Goal: Task Accomplishment & Management: Use online tool/utility

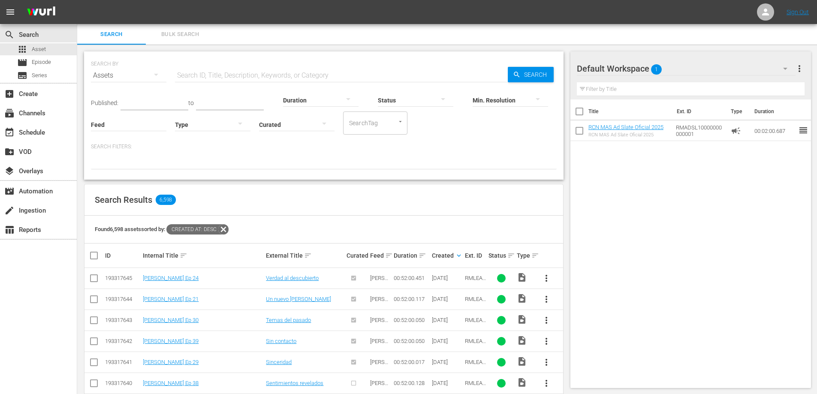
click at [544, 200] on div "Search Results 6,598" at bounding box center [323, 199] width 479 height 31
click at [530, 202] on div "Search Results 6,598" at bounding box center [323, 199] width 479 height 31
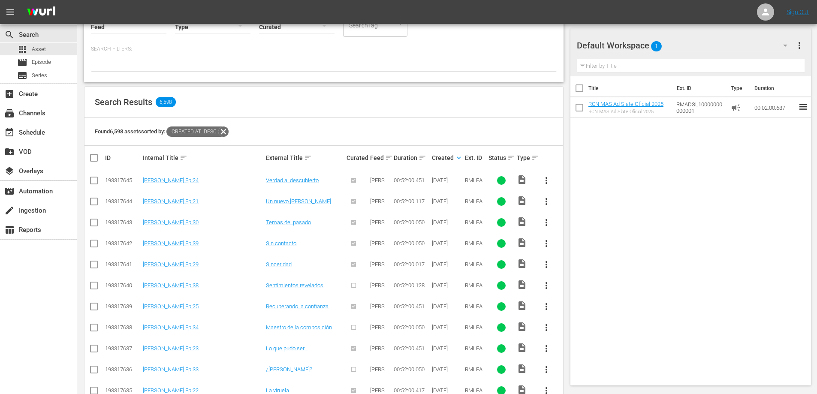
scroll to position [142, 0]
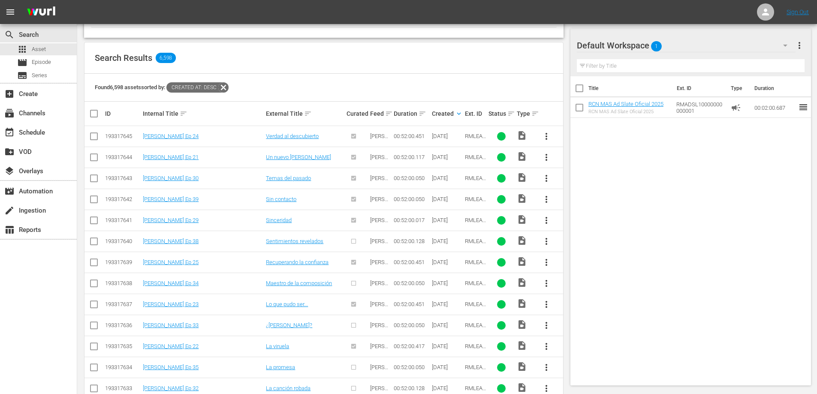
click at [547, 244] on span "more_vert" at bounding box center [546, 241] width 10 height 10
click at [605, 309] on div "Episode" at bounding box center [592, 306] width 58 height 21
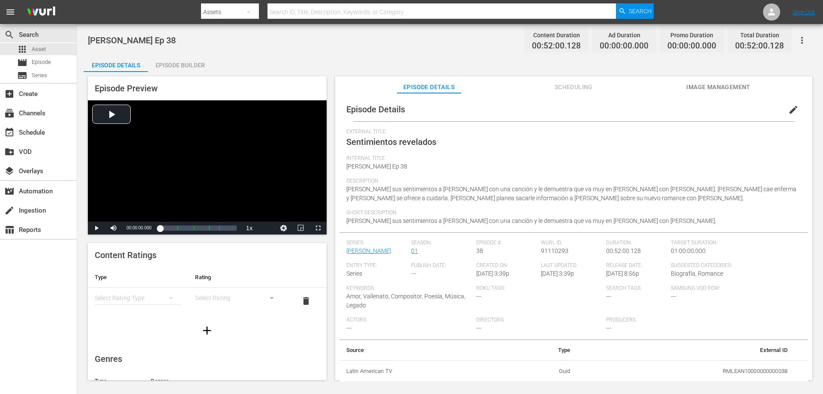
click at [171, 69] on div "Episode Builder" at bounding box center [180, 65] width 64 height 21
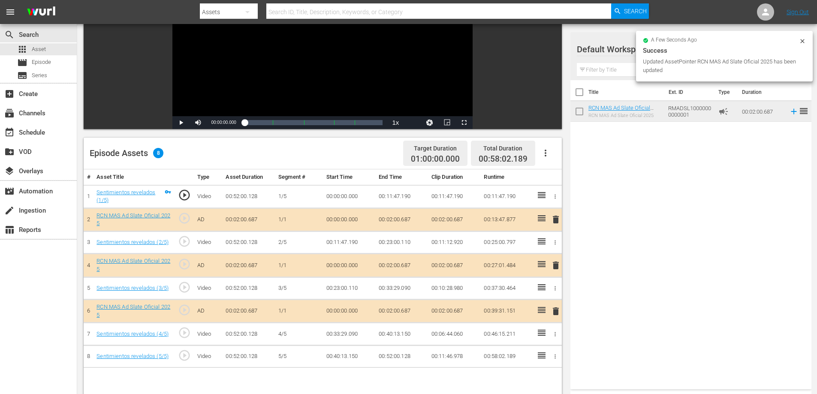
scroll to position [124, 0]
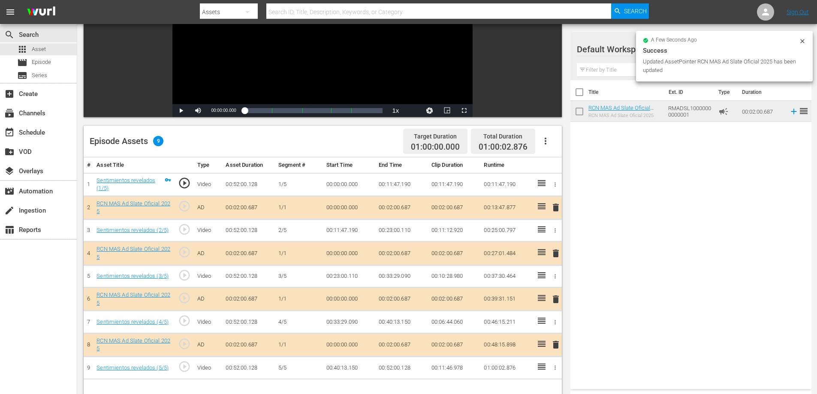
click at [403, 209] on td "00:02:00.687" at bounding box center [401, 207] width 53 height 23
click at [403, 210] on td "00:02:00.687" at bounding box center [401, 207] width 53 height 23
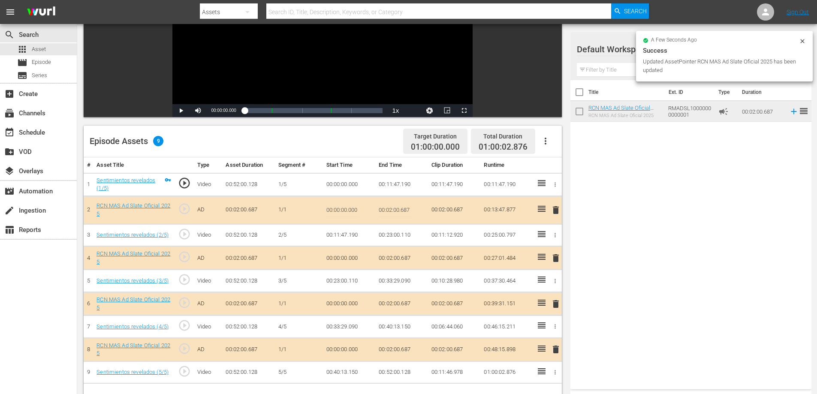
click at [407, 207] on input "00:02:00.687" at bounding box center [395, 210] width 33 height 21
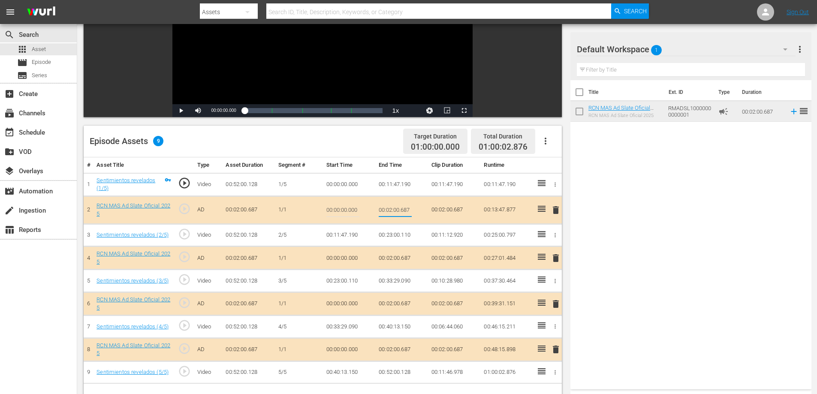
click at [407, 207] on input "00:02:00.687" at bounding box center [395, 210] width 33 height 21
type input "00:02:0"
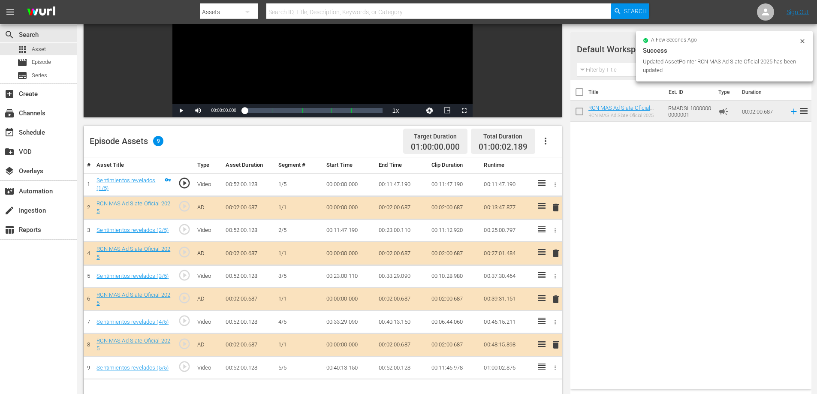
click at [405, 253] on td "00:02:00.687" at bounding box center [401, 253] width 53 height 23
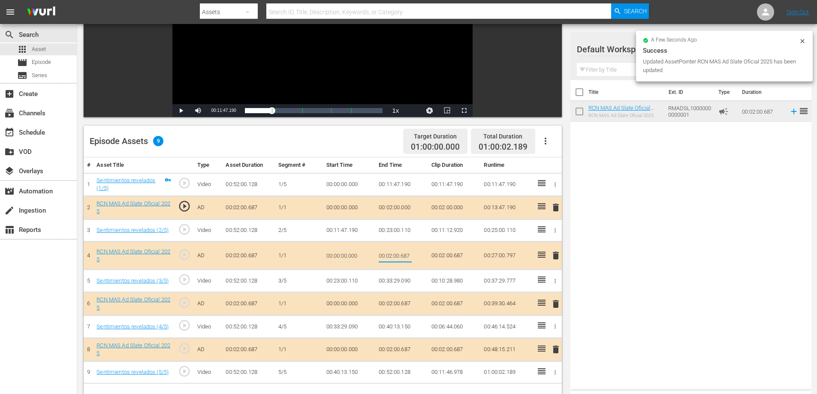
click at [406, 253] on input "00:02:00.687" at bounding box center [395, 255] width 33 height 21
type input "00:02:0"
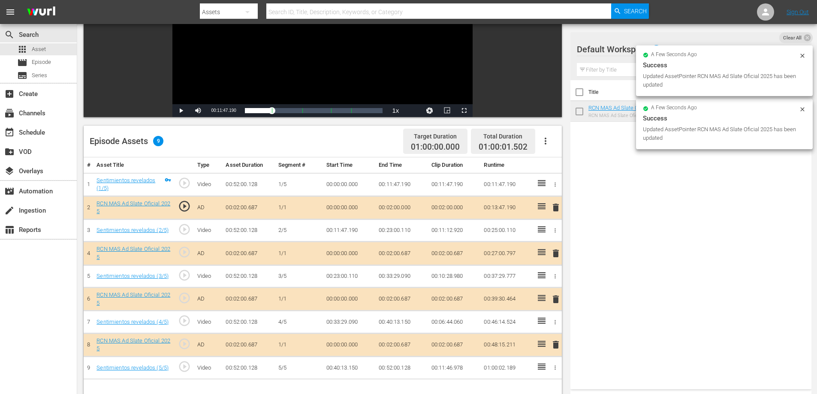
click at [403, 299] on td "00:02:00.687" at bounding box center [401, 299] width 53 height 23
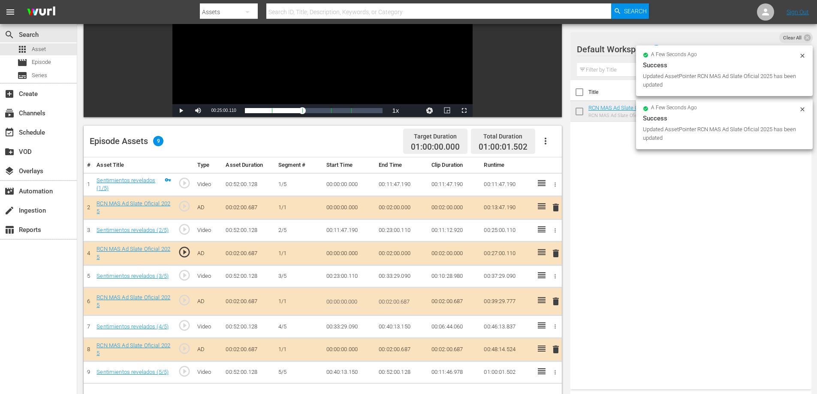
click at [406, 300] on input "00:02:00.687" at bounding box center [395, 301] width 33 height 21
type input "00:02:0"
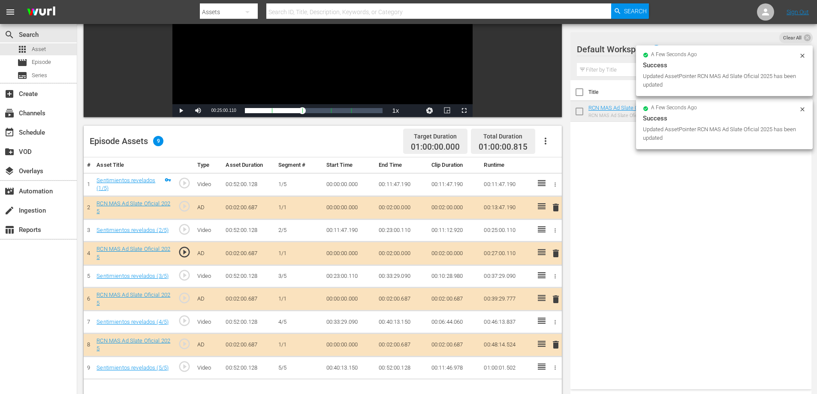
click at [402, 341] on td "00:02:00.687" at bounding box center [401, 344] width 53 height 23
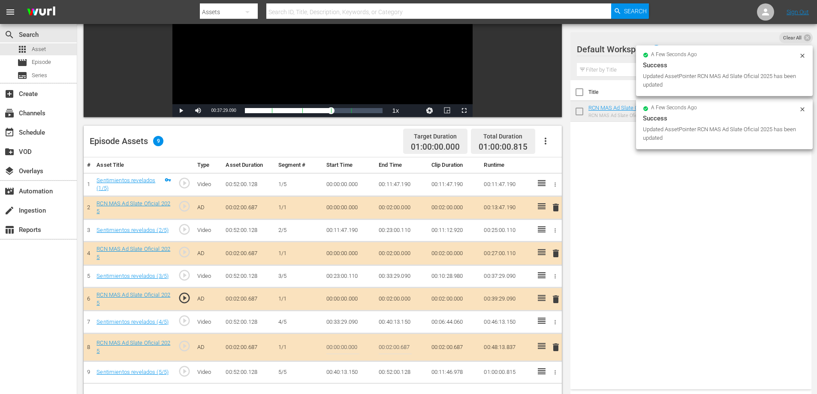
click at [408, 345] on input "00:02:00.687" at bounding box center [395, 347] width 33 height 21
click at [408, 344] on input "00:02:00.687" at bounding box center [395, 347] width 33 height 21
type input "00:02:0"
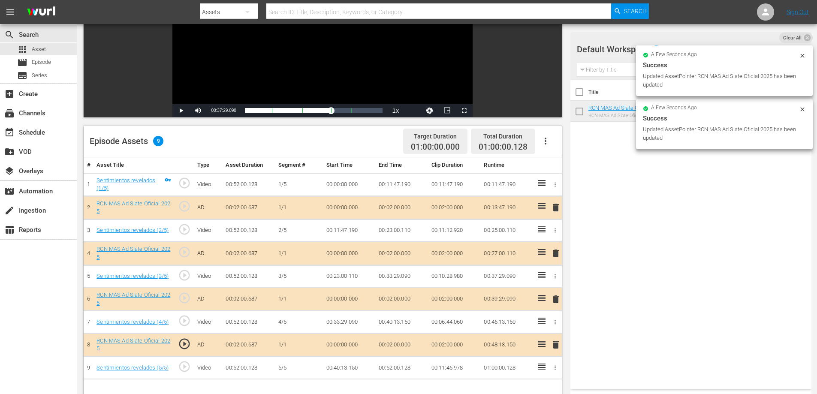
click at [402, 364] on td "00:52:00.128" at bounding box center [401, 368] width 53 height 23
click at [402, 365] on td "00:52:00.128" at bounding box center [401, 368] width 53 height 23
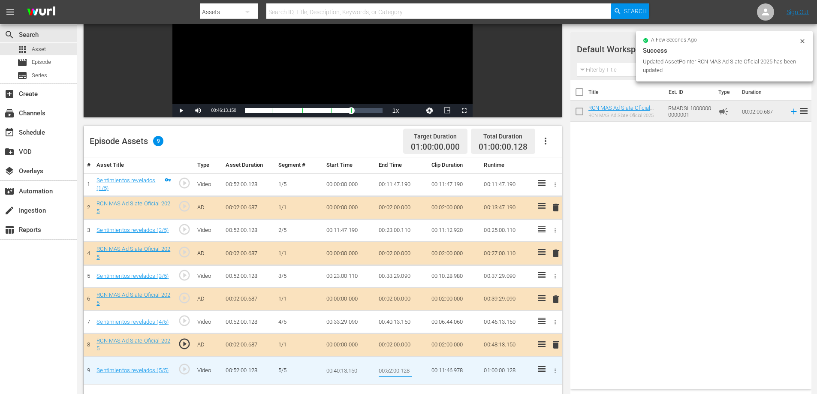
click at [406, 365] on input "00:52:00.128" at bounding box center [395, 370] width 33 height 21
type input "00:52:0"
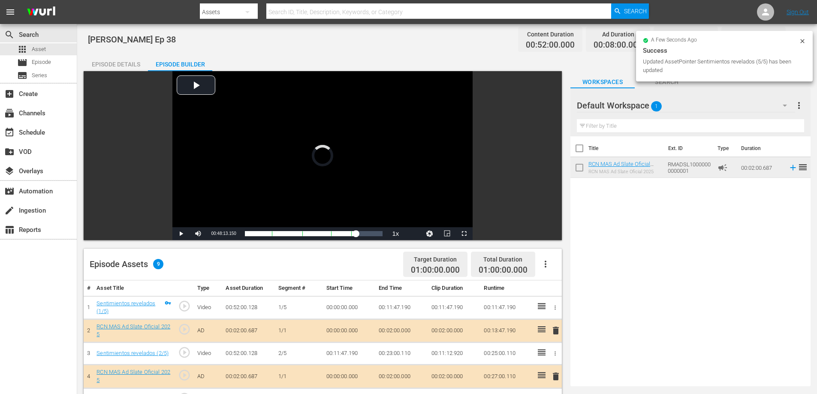
scroll to position [0, 0]
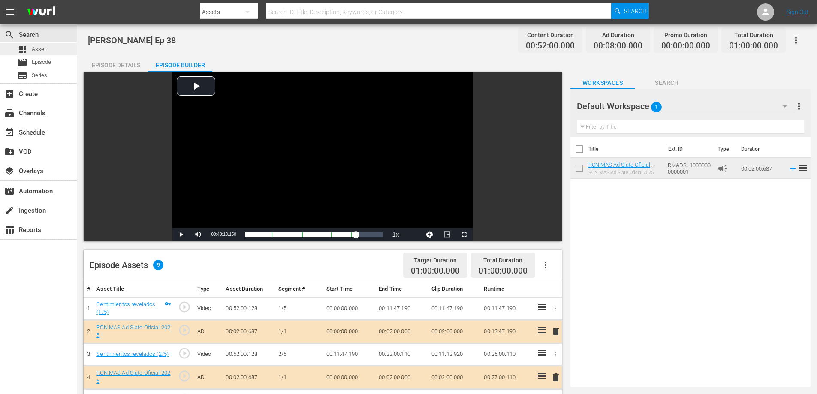
click at [28, 48] on div "apps Asset" at bounding box center [31, 49] width 29 height 12
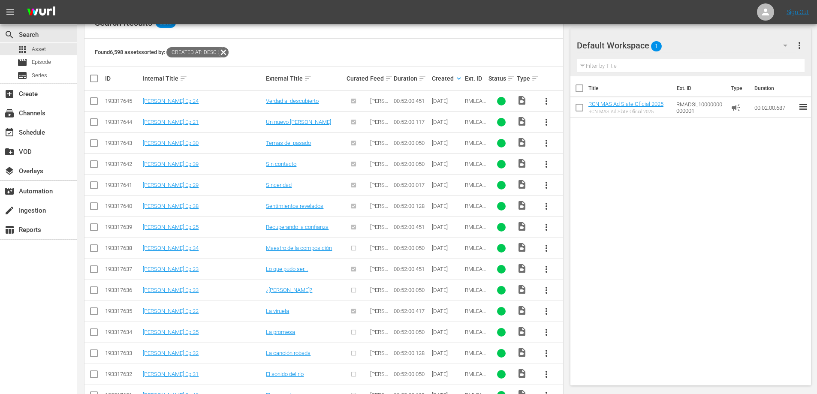
scroll to position [178, 0]
click at [548, 248] on span "more_vert" at bounding box center [546, 247] width 10 height 10
click at [590, 313] on div "Episode" at bounding box center [592, 312] width 58 height 21
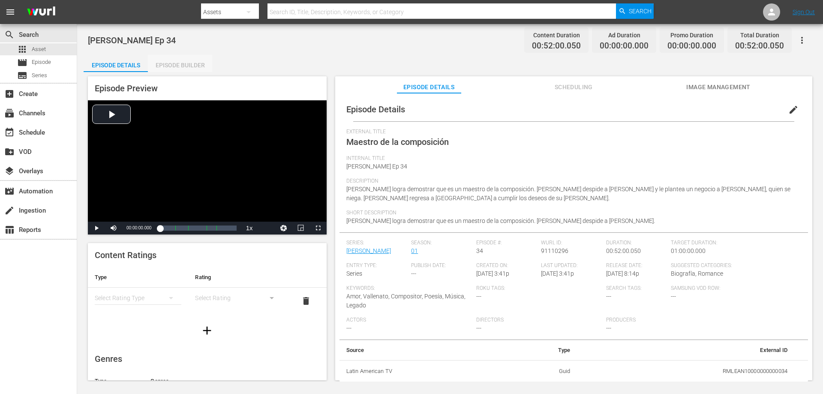
click at [193, 65] on div "Episode Builder" at bounding box center [180, 65] width 64 height 21
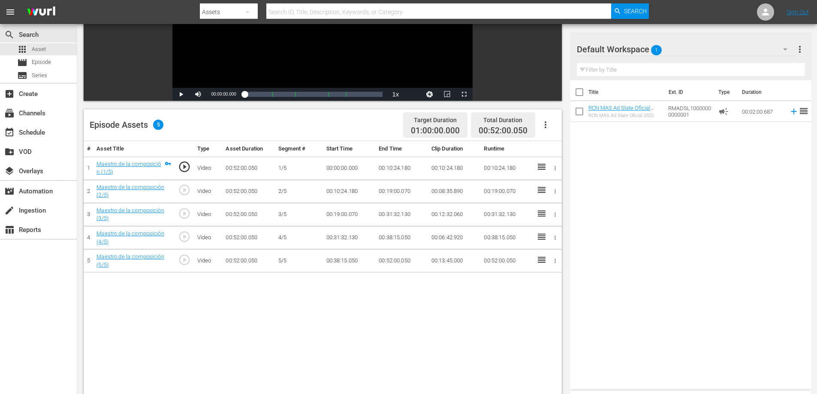
scroll to position [141, 0]
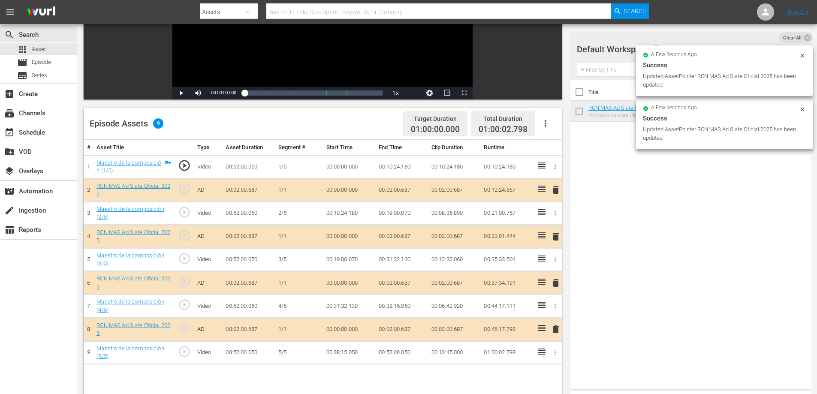
click at [405, 189] on td "00:02:00.687" at bounding box center [401, 189] width 53 height 23
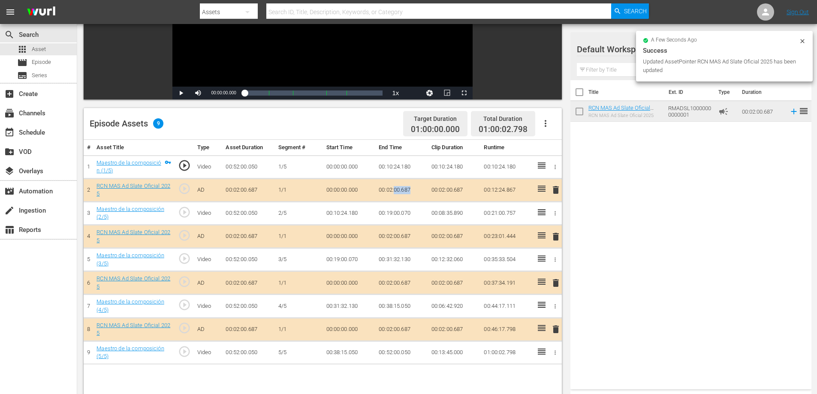
click at [405, 189] on td "00:02:00.687" at bounding box center [401, 189] width 53 height 23
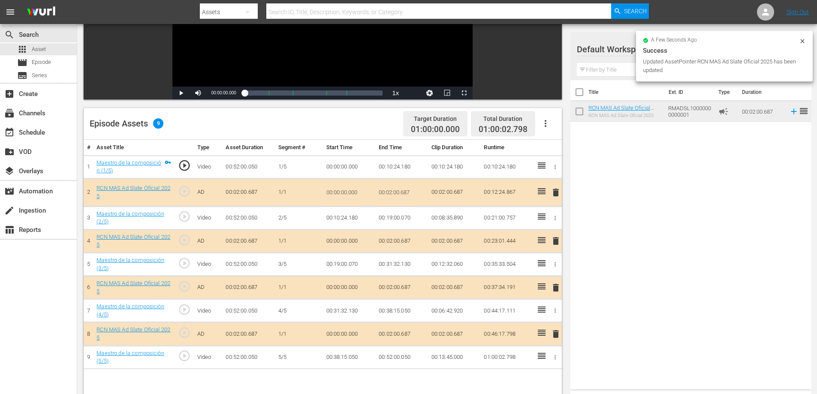
click at [407, 191] on input "00:02:00.687" at bounding box center [395, 192] width 33 height 21
type input "00:02:0"
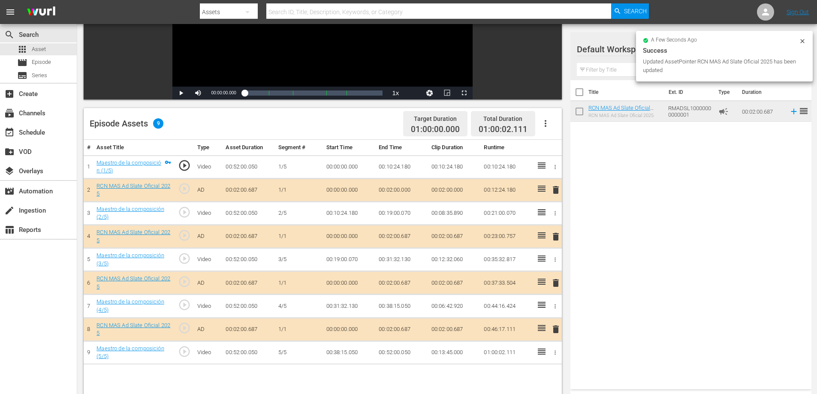
click at [407, 236] on td "00:02:00.687" at bounding box center [401, 236] width 53 height 23
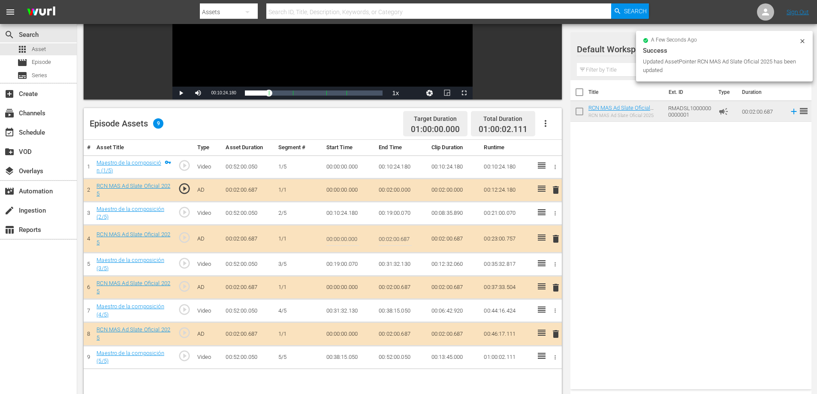
click at [407, 236] on input "00:02:00.687" at bounding box center [395, 239] width 33 height 21
type input "00:02:0"
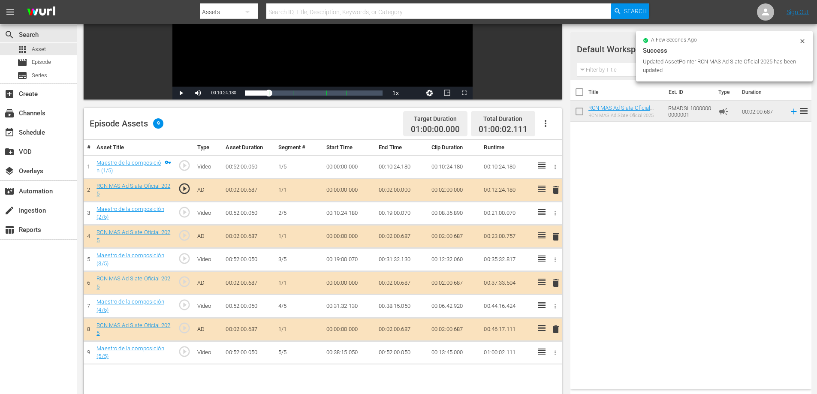
click at [404, 278] on td "00:02:00.687" at bounding box center [401, 282] width 53 height 23
click at [409, 279] on td "00:02:00.687" at bounding box center [401, 282] width 53 height 23
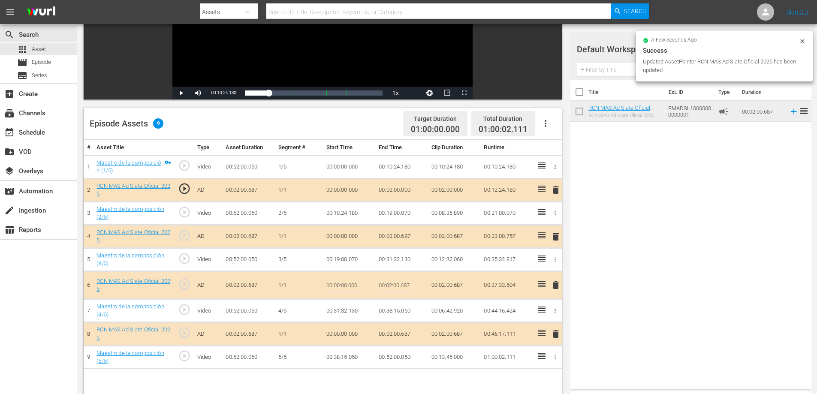
click at [409, 283] on input "00:02:00.687" at bounding box center [395, 285] width 33 height 21
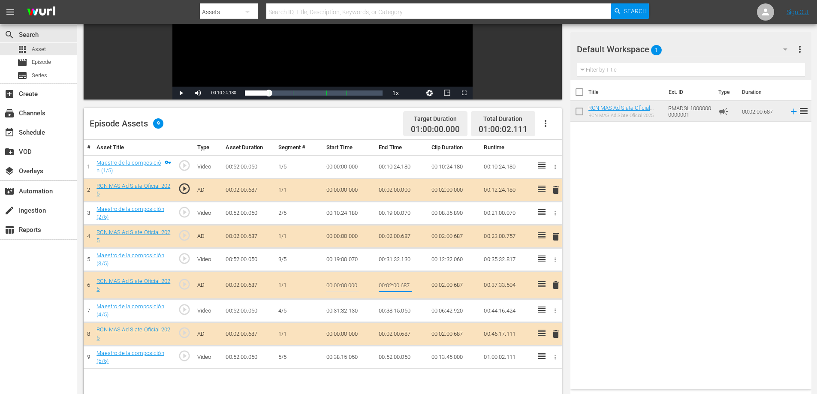
click at [409, 283] on input "00:02:00.687" at bounding box center [395, 285] width 33 height 21
type input "00:02:0"
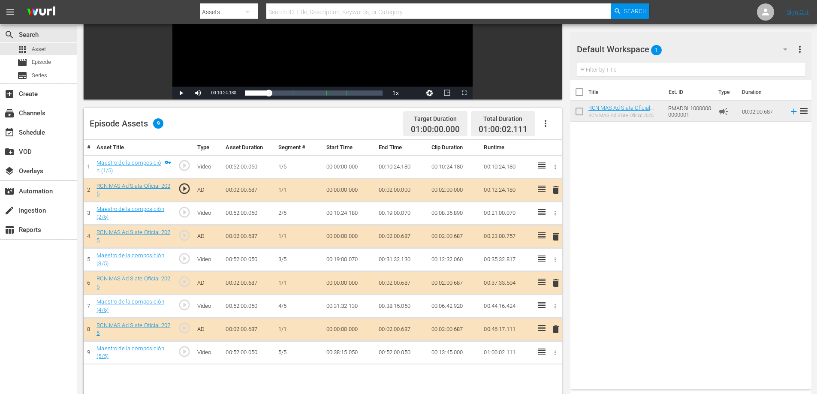
click at [400, 328] on td "00:02:00.687" at bounding box center [401, 329] width 53 height 23
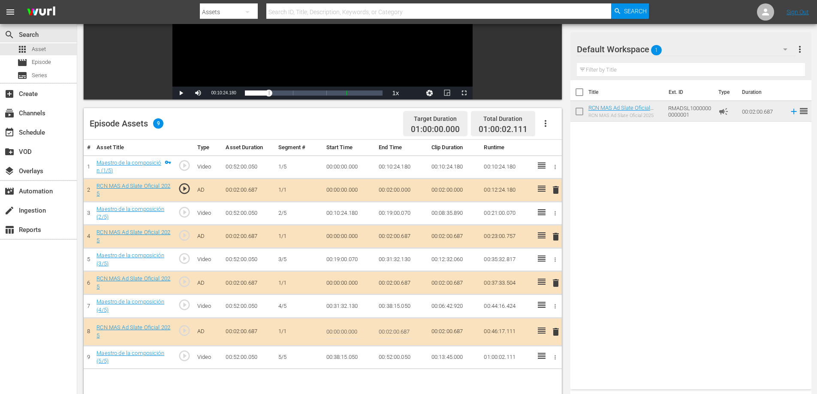
click at [403, 334] on input "00:02:00.687" at bounding box center [395, 332] width 33 height 21
type input "00:02:0"
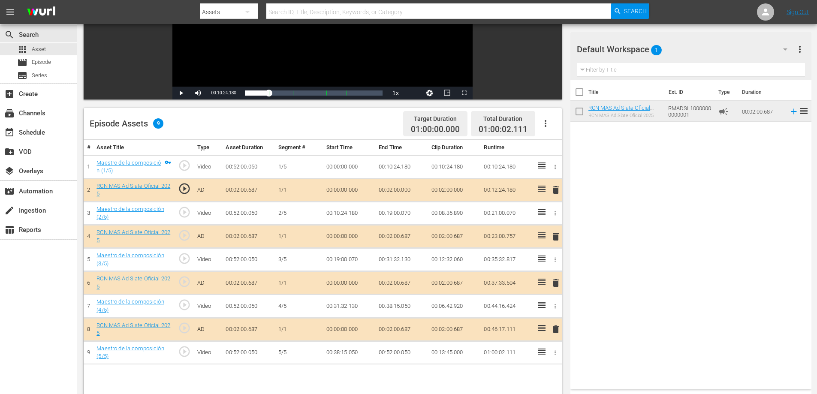
click at [408, 351] on td "00:52:00.050" at bounding box center [401, 352] width 53 height 23
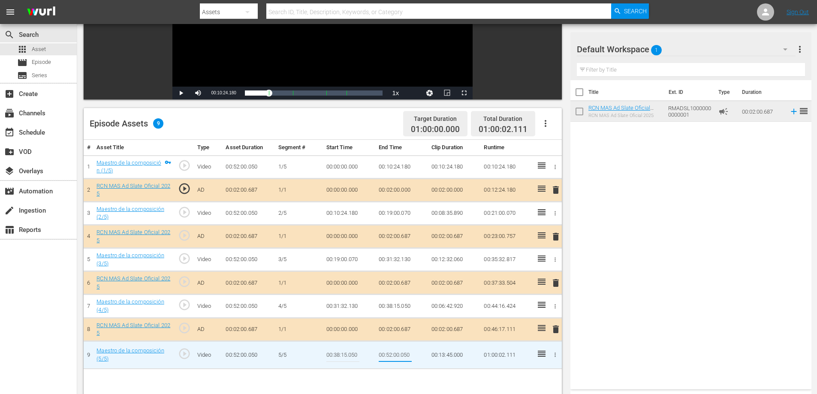
click at [406, 356] on input "00:52:00.050" at bounding box center [395, 355] width 33 height 21
click at [406, 355] on input "00:52:00.050" at bounding box center [395, 355] width 33 height 21
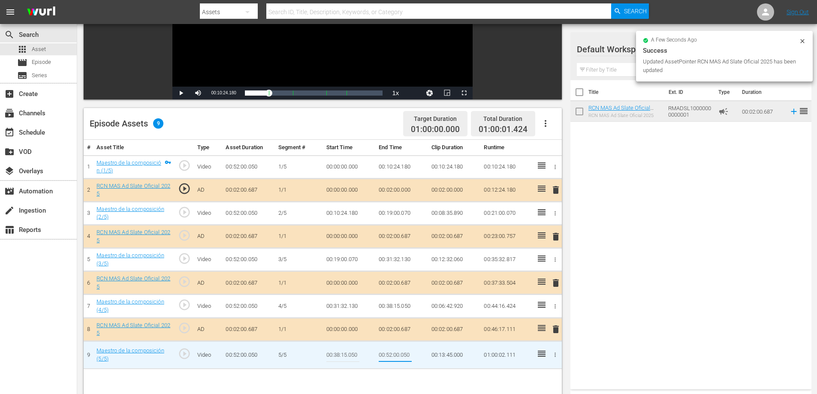
click at [406, 355] on input "00:52:00.050" at bounding box center [395, 355] width 33 height 21
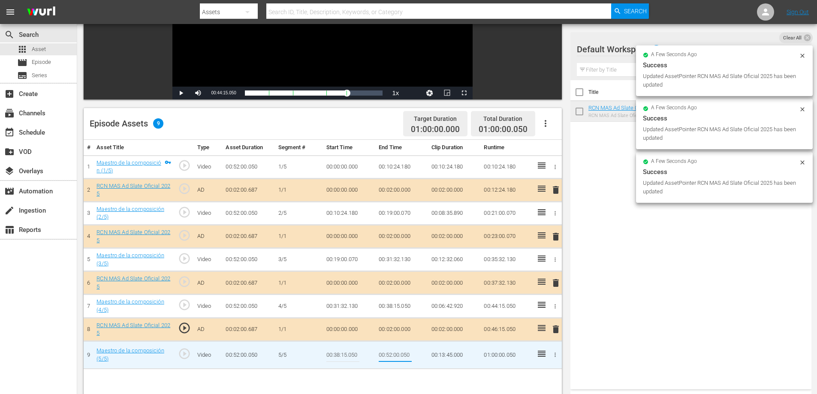
click at [406, 356] on input "00:52:00.050" at bounding box center [395, 355] width 33 height 21
click at [406, 355] on input "00:52:00.050" at bounding box center [395, 355] width 33 height 21
click at [402, 356] on input "00:52:00.050" at bounding box center [395, 355] width 33 height 21
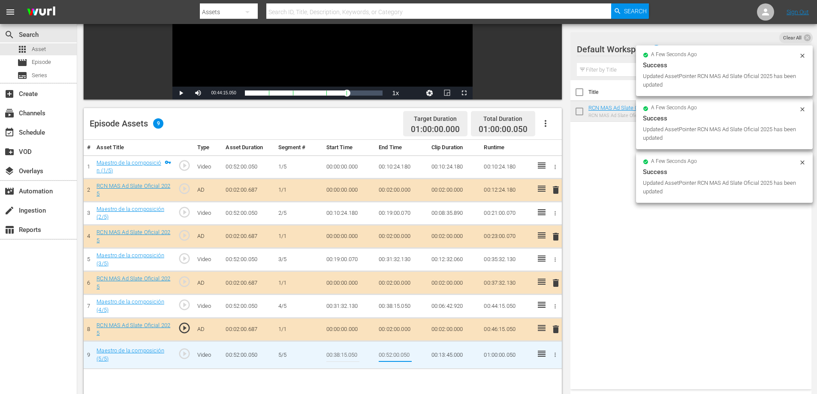
click at [402, 356] on input "00:52:00.050" at bounding box center [395, 355] width 33 height 21
type input "00:52:0"
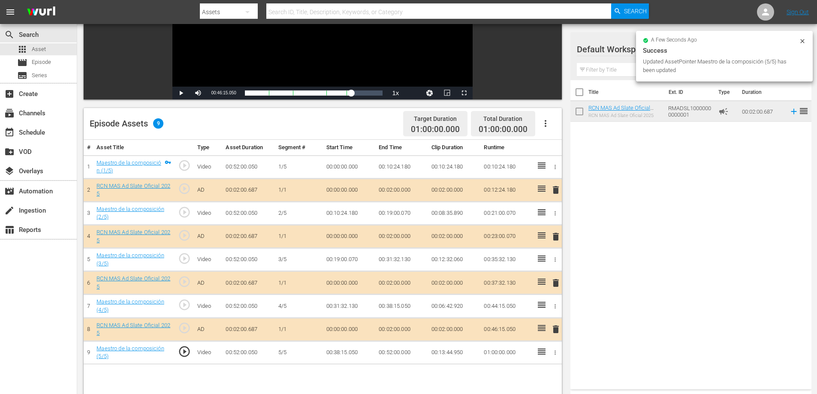
click at [410, 373] on div "# Asset Title Type Asset Duration Segment # Start Time End Time Clip Duration R…" at bounding box center [323, 305] width 478 height 330
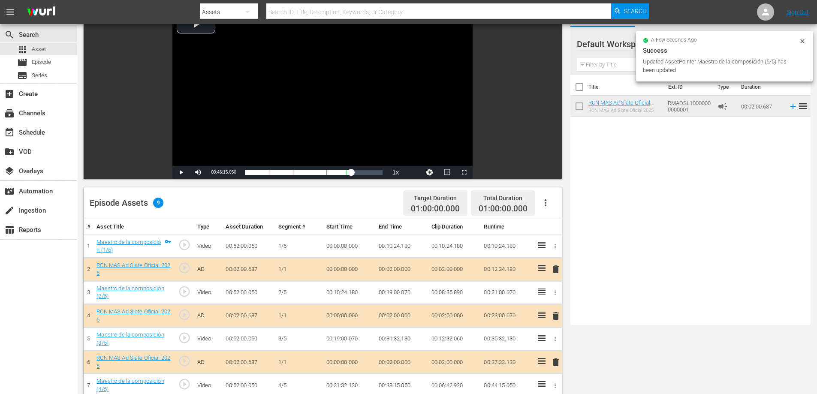
scroll to position [0, 0]
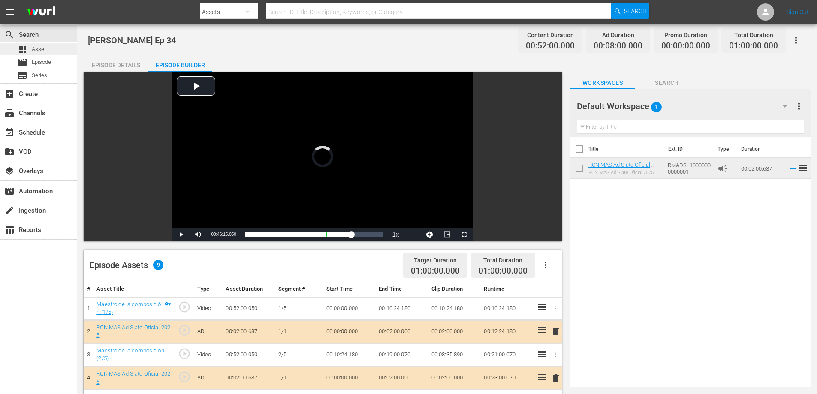
click at [49, 49] on div "apps Asset" at bounding box center [38, 49] width 77 height 12
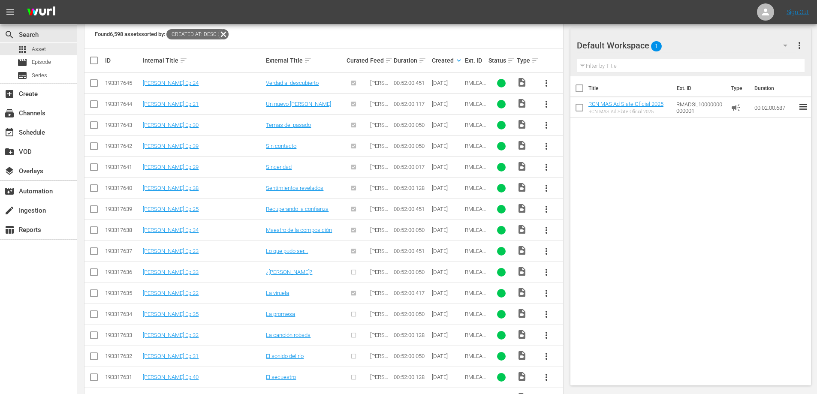
scroll to position [230, 0]
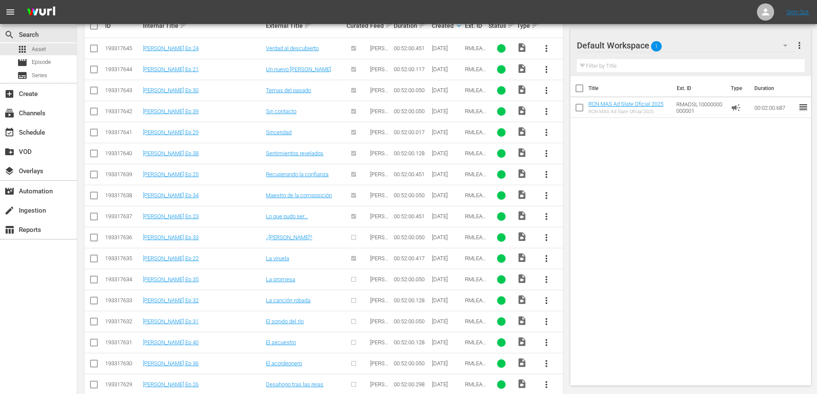
click at [544, 235] on span "more_vert" at bounding box center [546, 237] width 10 height 10
click at [571, 310] on div "Episode" at bounding box center [592, 302] width 58 height 21
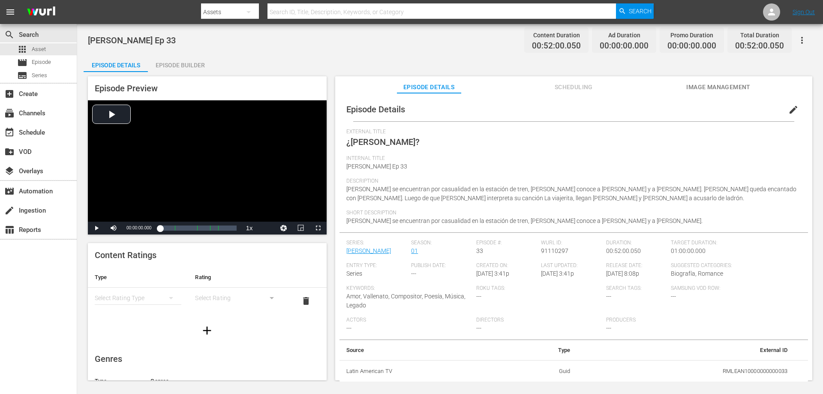
click at [188, 69] on div "Episode Builder" at bounding box center [180, 65] width 64 height 21
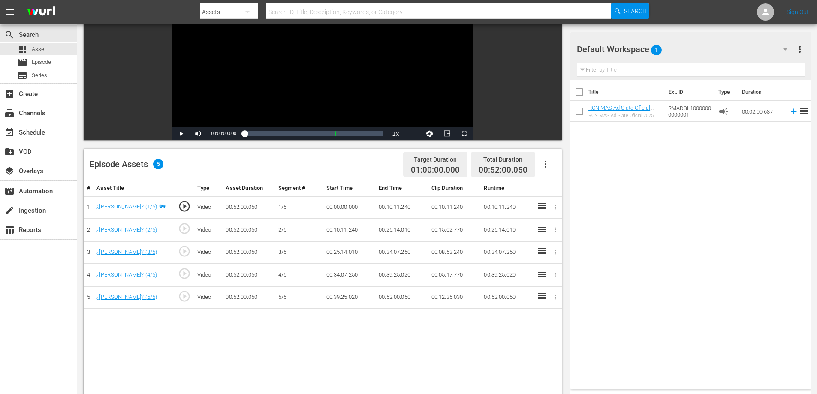
scroll to position [118, 0]
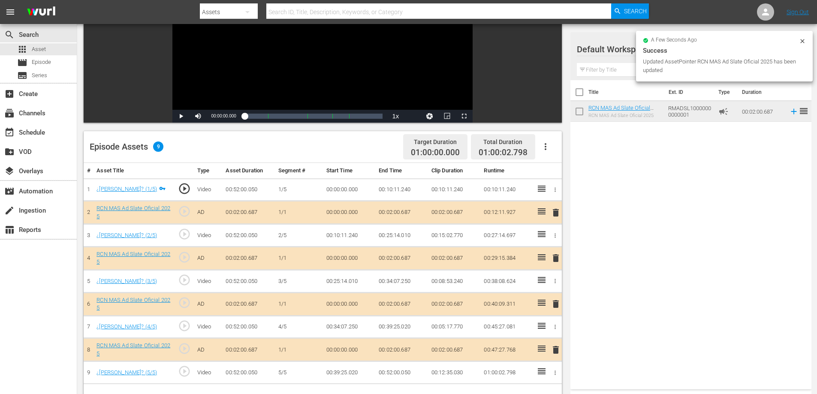
click at [402, 210] on td "00:02:00.687" at bounding box center [401, 212] width 53 height 23
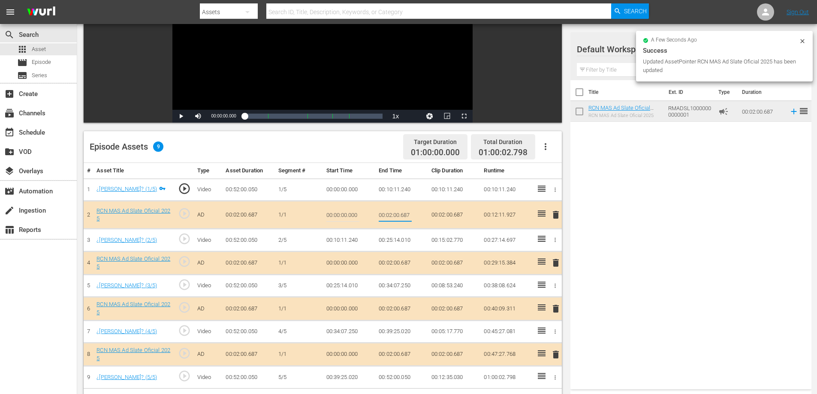
click at [406, 213] on input "00:02:00.687" at bounding box center [395, 215] width 33 height 21
click at [406, 214] on input "00:02:00.687" at bounding box center [395, 215] width 33 height 21
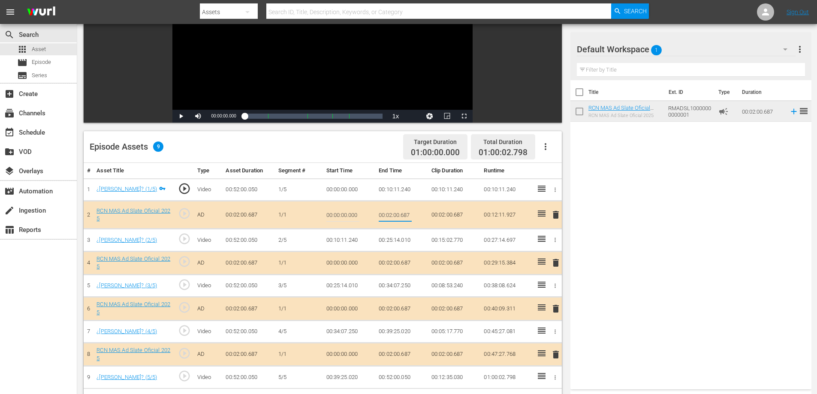
type input "00:02:0"
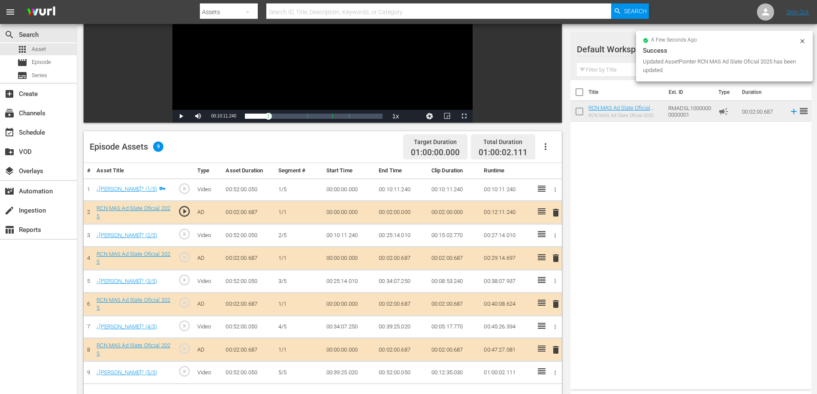
click at [404, 258] on td "00:02:00.687" at bounding box center [401, 258] width 53 height 23
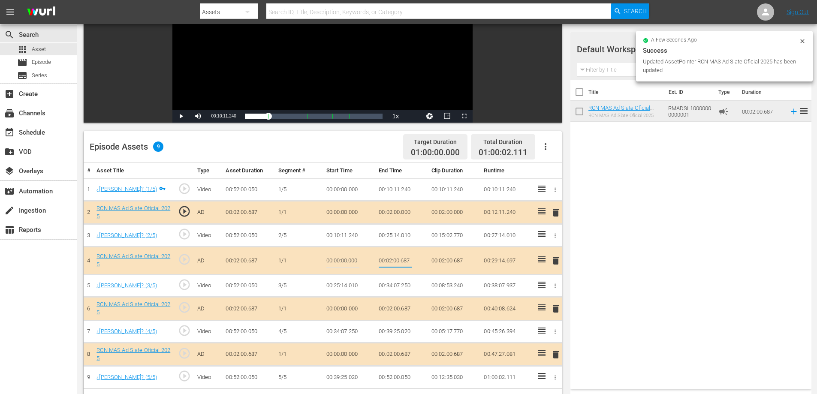
click at [406, 260] on input "00:02:00.687" at bounding box center [395, 260] width 33 height 21
type input "00:02:0"
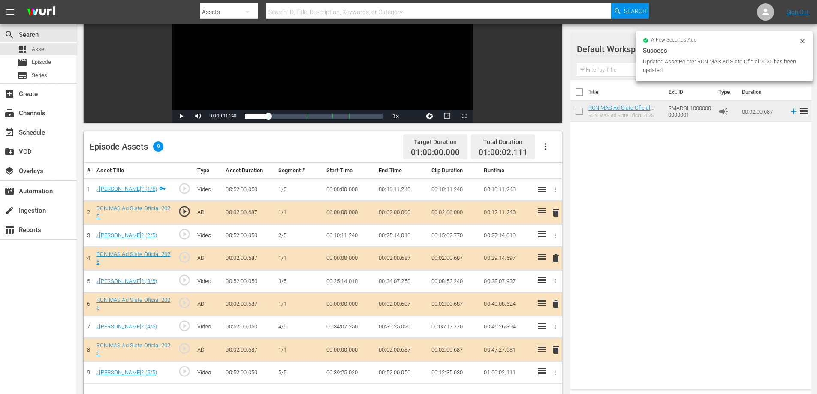
click at [405, 301] on td "00:02:00.687" at bounding box center [401, 303] width 53 height 23
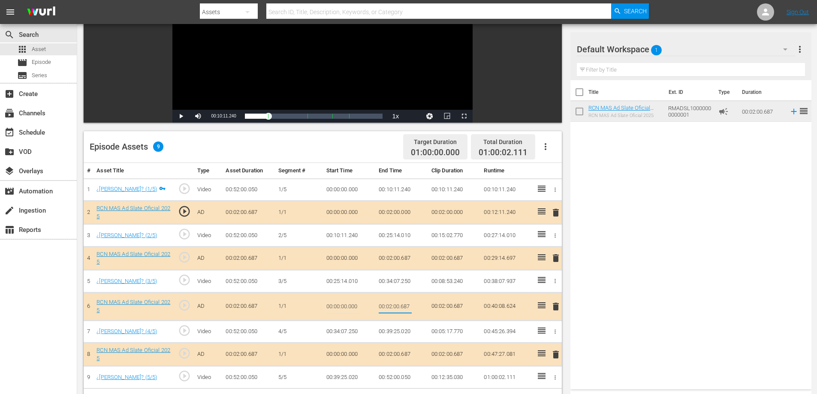
click at [408, 308] on input "00:02:00.687" at bounding box center [395, 306] width 33 height 21
click at [408, 307] on input "00:02:00.687" at bounding box center [395, 306] width 33 height 21
click at [407, 306] on input "00:02:00.687" at bounding box center [395, 306] width 33 height 21
type input "00:02:0"
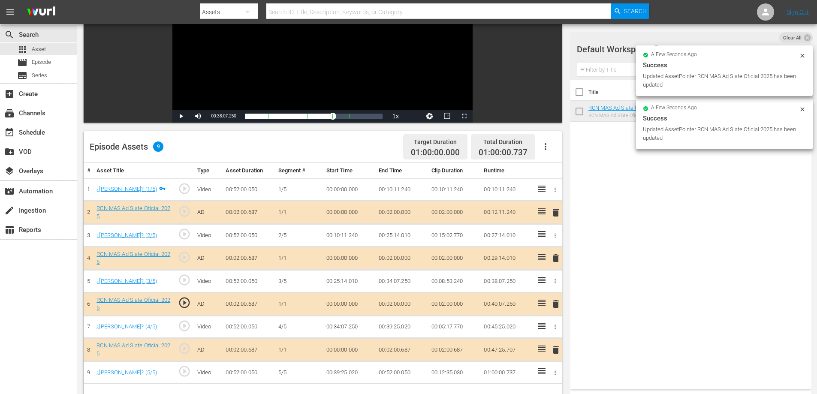
click at [406, 346] on td "00:02:00.687" at bounding box center [401, 349] width 53 height 23
click at [408, 345] on td "00:02:00.687" at bounding box center [401, 349] width 53 height 23
click at [408, 348] on td "00:02:00.687" at bounding box center [401, 349] width 53 height 23
click at [408, 347] on td "00:02:00.687" at bounding box center [401, 349] width 53 height 23
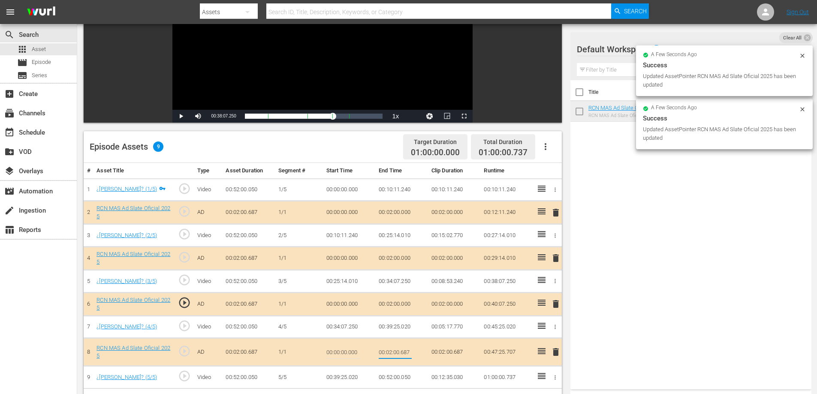
click at [406, 352] on input "00:02:00.687" at bounding box center [395, 352] width 33 height 21
click at [406, 351] on input "00:02:00.687" at bounding box center [395, 352] width 33 height 21
click at [407, 353] on input "00:02:00.687" at bounding box center [395, 352] width 33 height 21
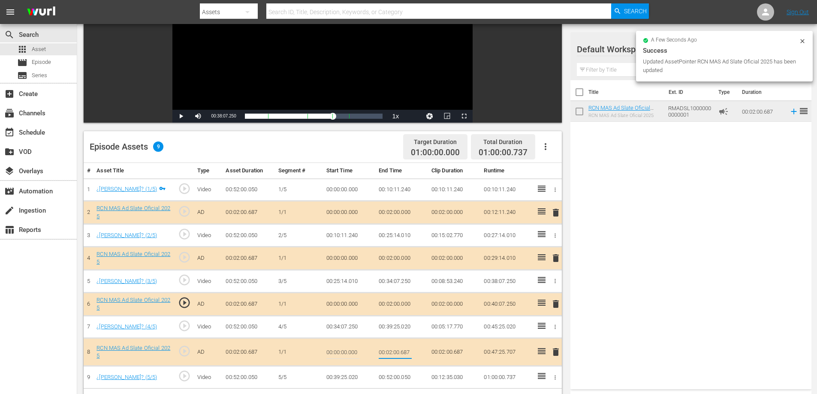
click at [407, 353] on input "00:02:00.687" at bounding box center [395, 352] width 33 height 21
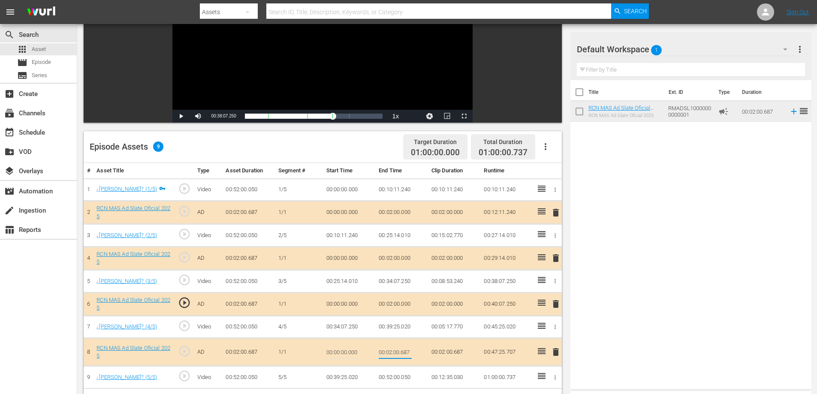
type input "00:02:0"
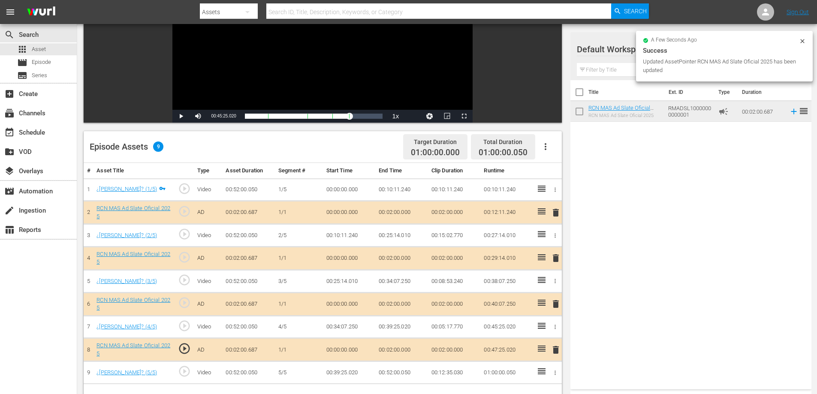
click at [406, 374] on td "00:52:00.050" at bounding box center [401, 372] width 53 height 23
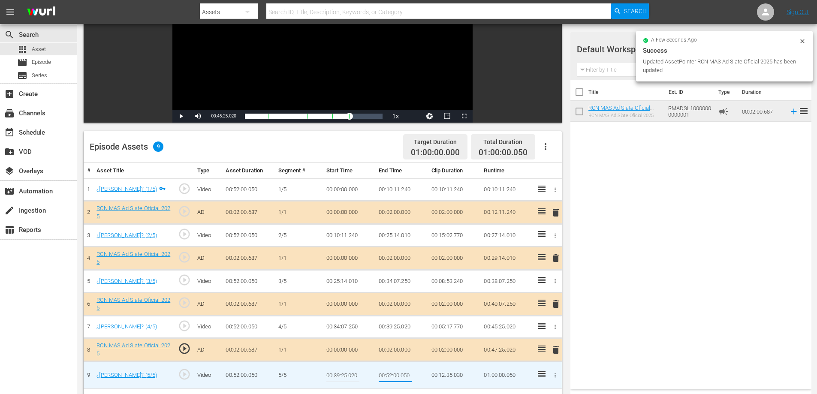
click at [407, 377] on input "00:52:00.050" at bounding box center [395, 375] width 33 height 21
type input "00:52:0"
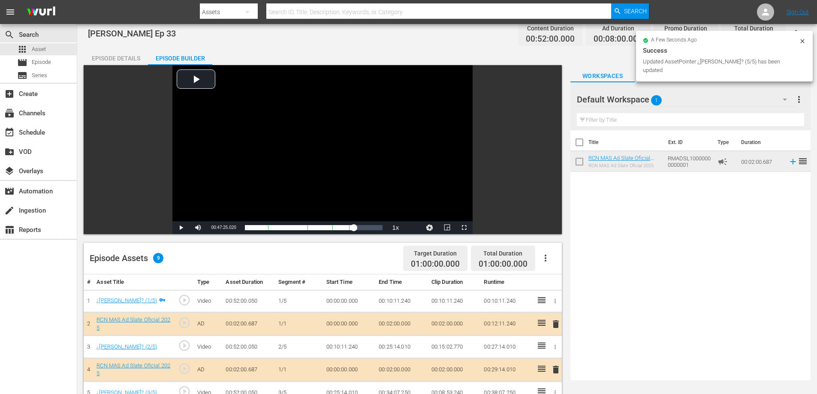
scroll to position [0, 0]
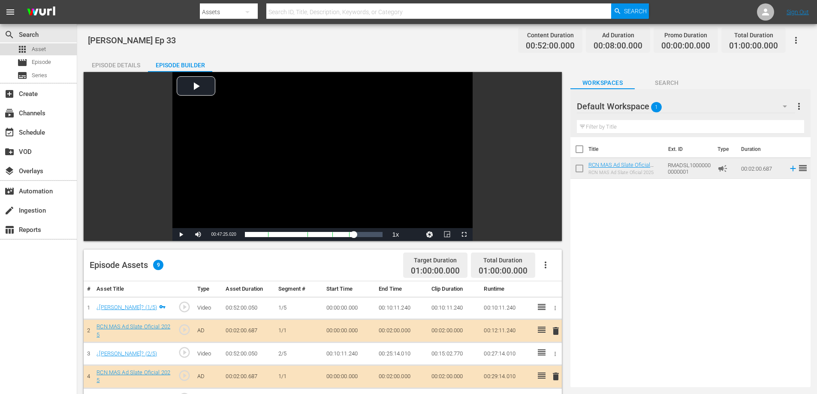
click at [38, 52] on span "Asset" at bounding box center [39, 49] width 14 height 9
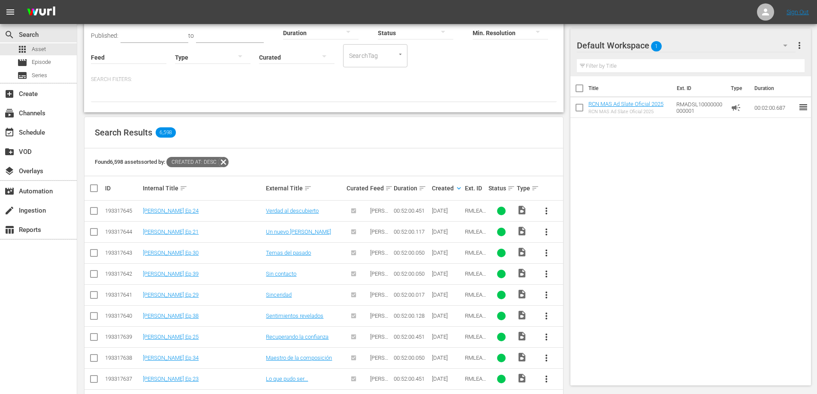
scroll to position [70, 0]
